Goal: Navigation & Orientation: Find specific page/section

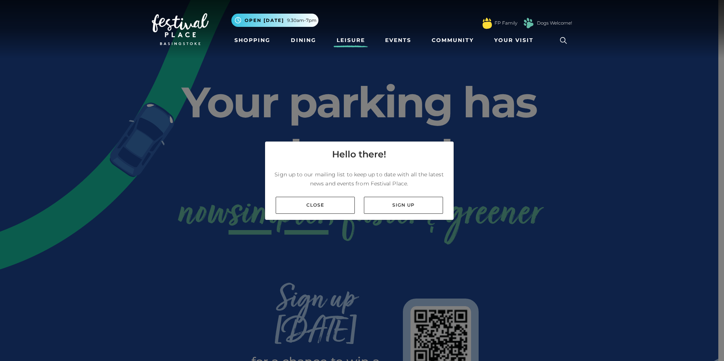
click at [348, 39] on link "Leisure" at bounding box center [351, 40] width 34 height 14
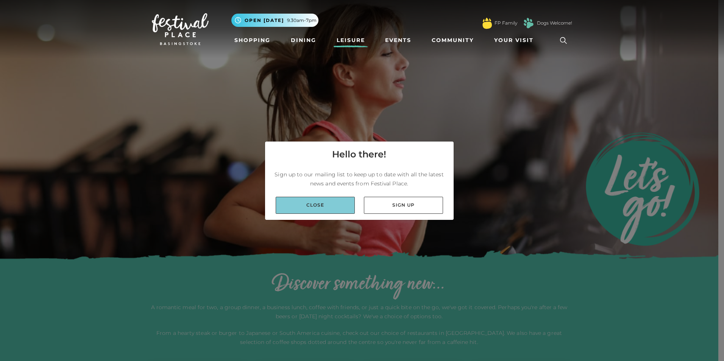
click at [339, 205] on link "Close" at bounding box center [315, 205] width 79 height 17
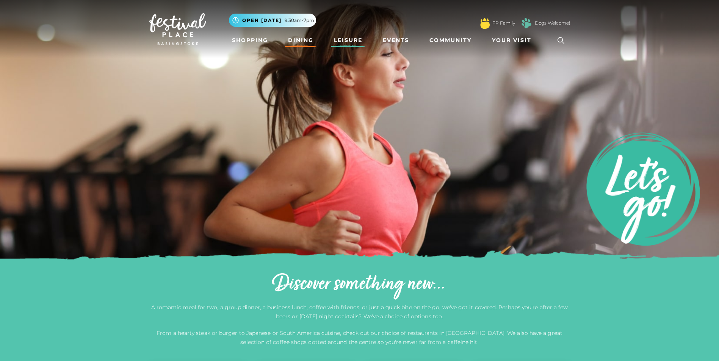
click at [300, 41] on link "Dining" at bounding box center [300, 40] width 31 height 14
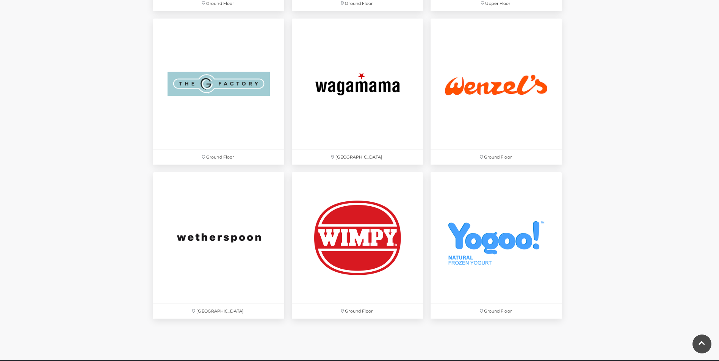
scroll to position [2614, 0]
